Goal: Register for event/course

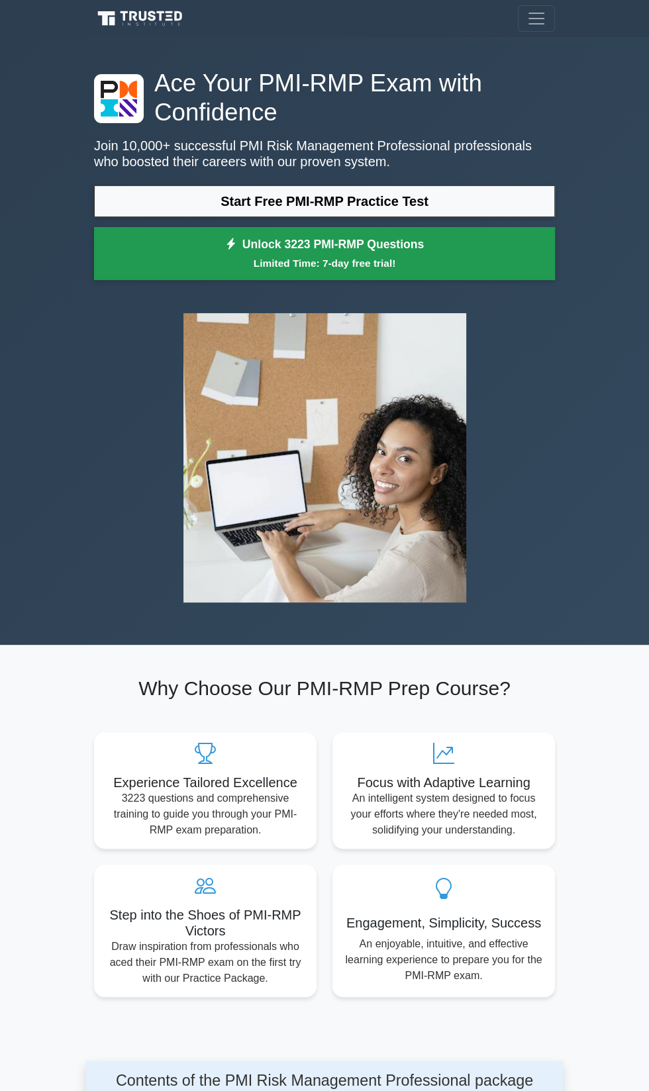
click at [211, 229] on link "Unlock 3223 PMI-RMP Questions Limited Time: 7-day free trial!" at bounding box center [324, 253] width 461 height 53
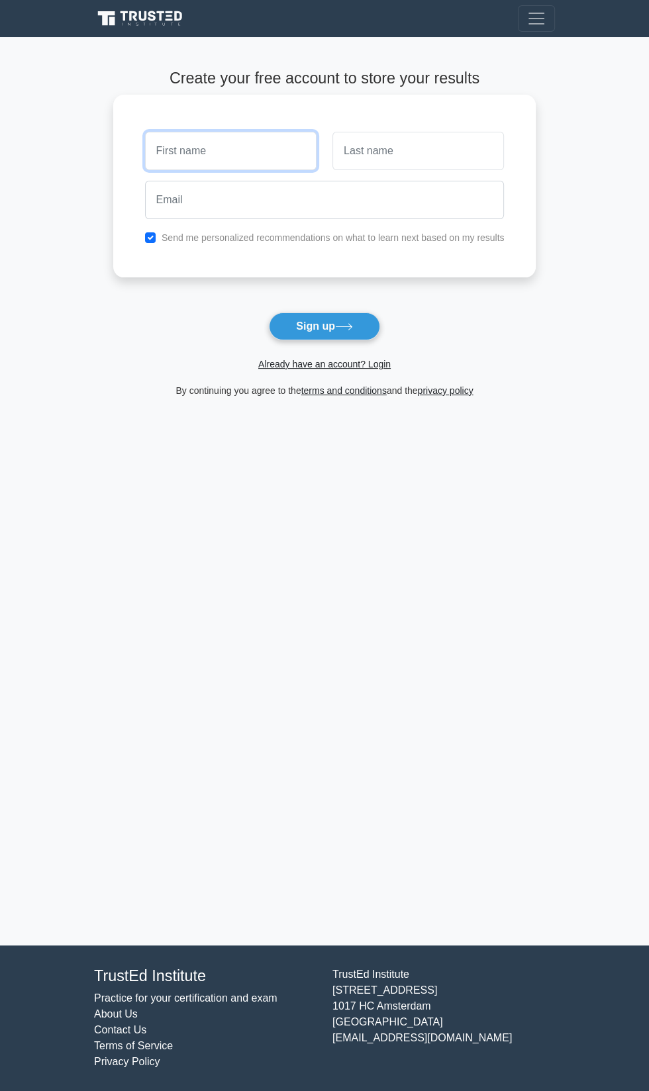
click at [240, 149] on input "text" at bounding box center [231, 151] width 172 height 38
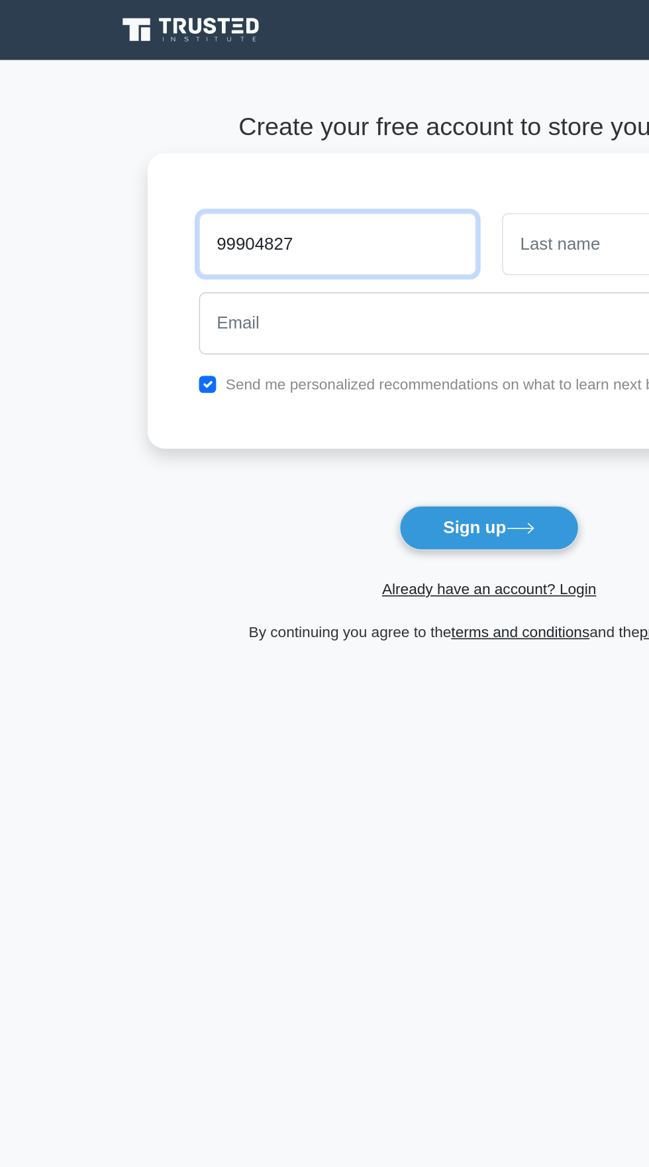
type input "99904827"
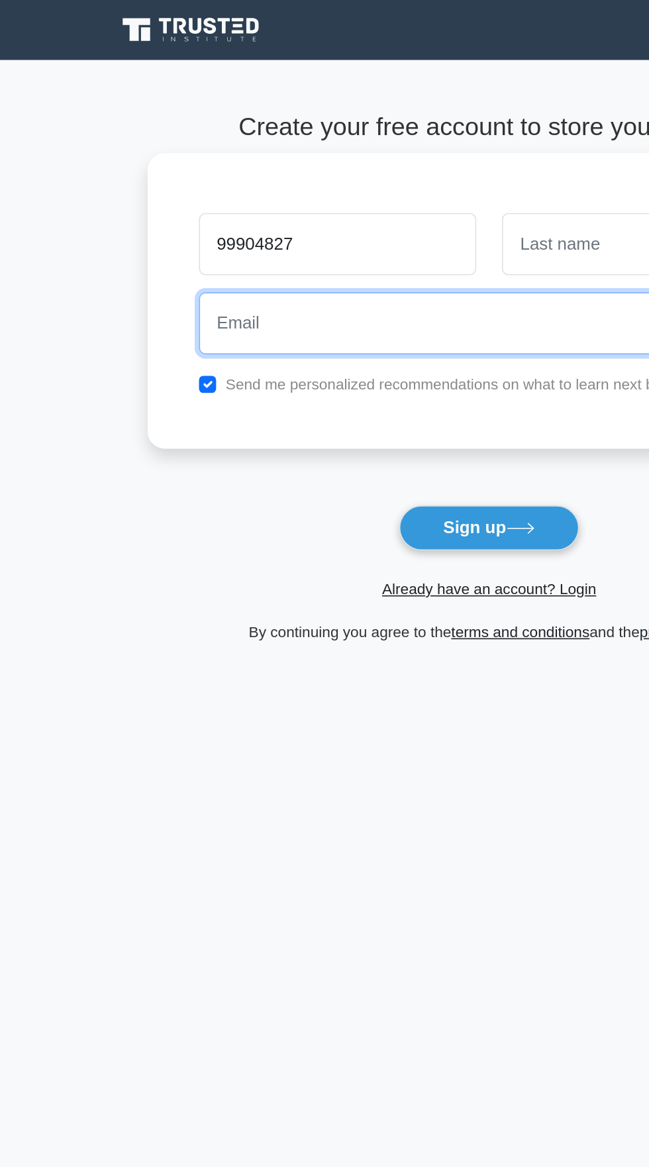
click at [185, 203] on input "email" at bounding box center [325, 200] width 360 height 38
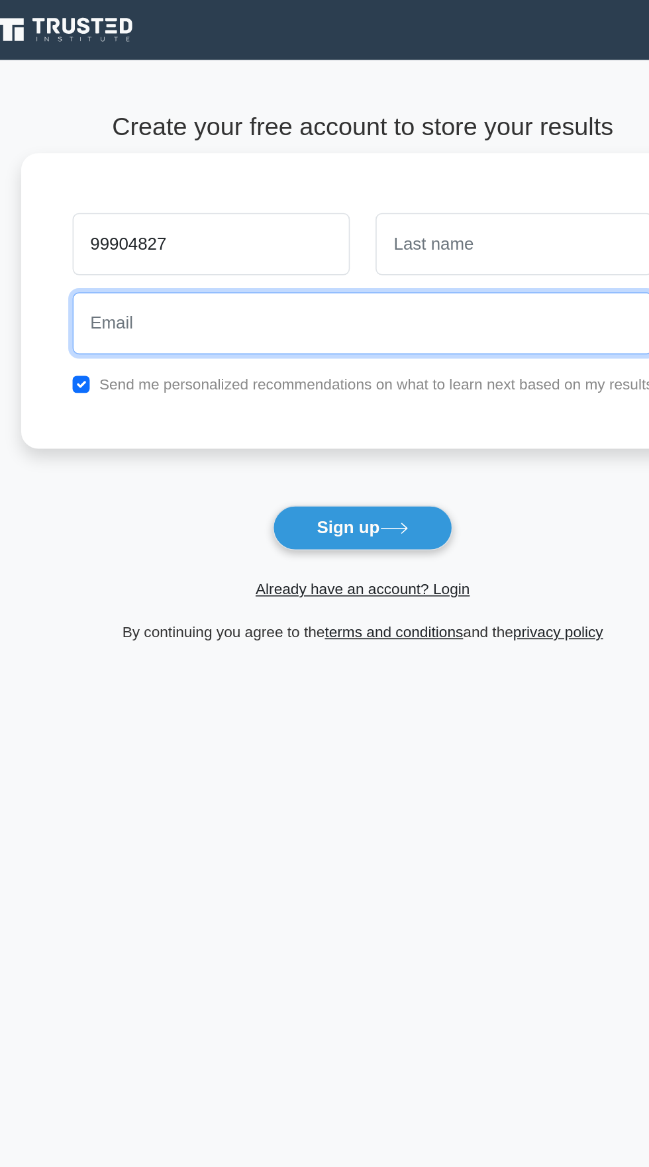
click at [434, 203] on input "email" at bounding box center [325, 200] width 360 height 38
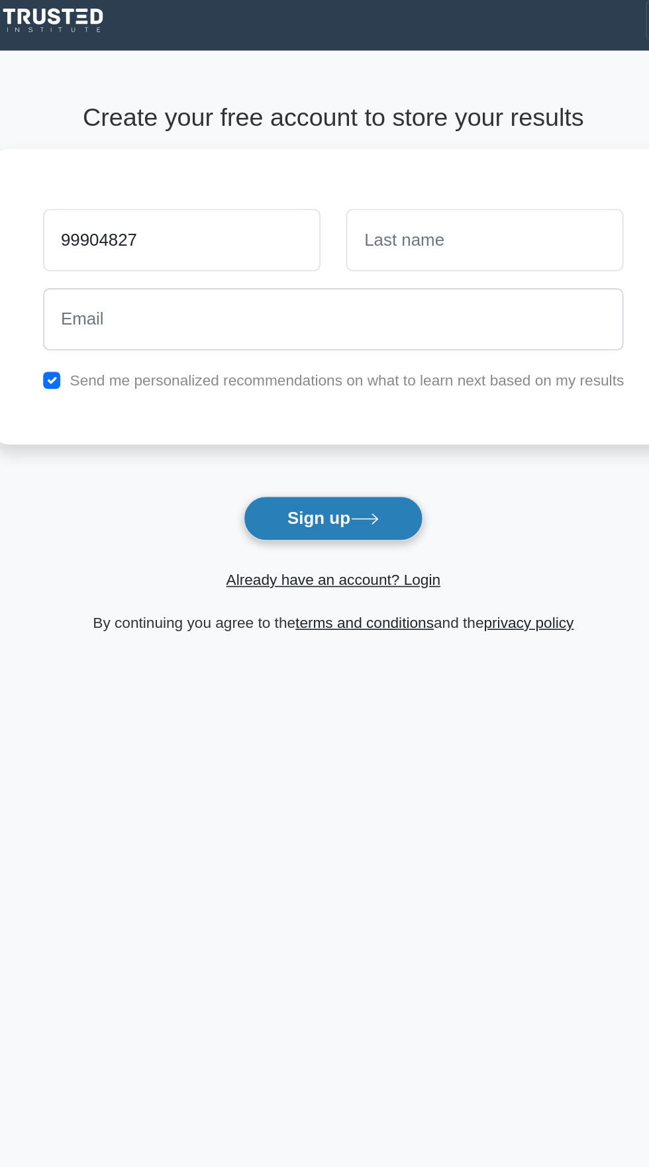
click at [303, 328] on button "Sign up" at bounding box center [324, 327] width 111 height 28
click at [302, 321] on button "Sign up" at bounding box center [324, 327] width 111 height 28
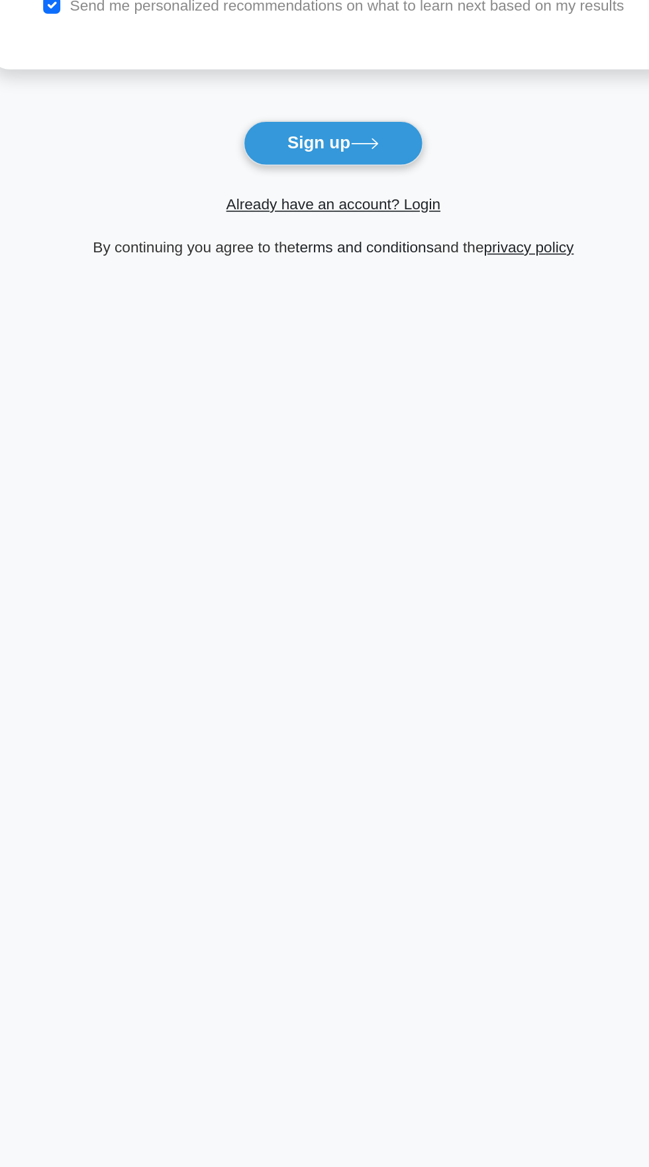
click at [325, 385] on link "terms and conditions" at bounding box center [343, 390] width 85 height 11
